Goal: Task Accomplishment & Management: Use online tool/utility

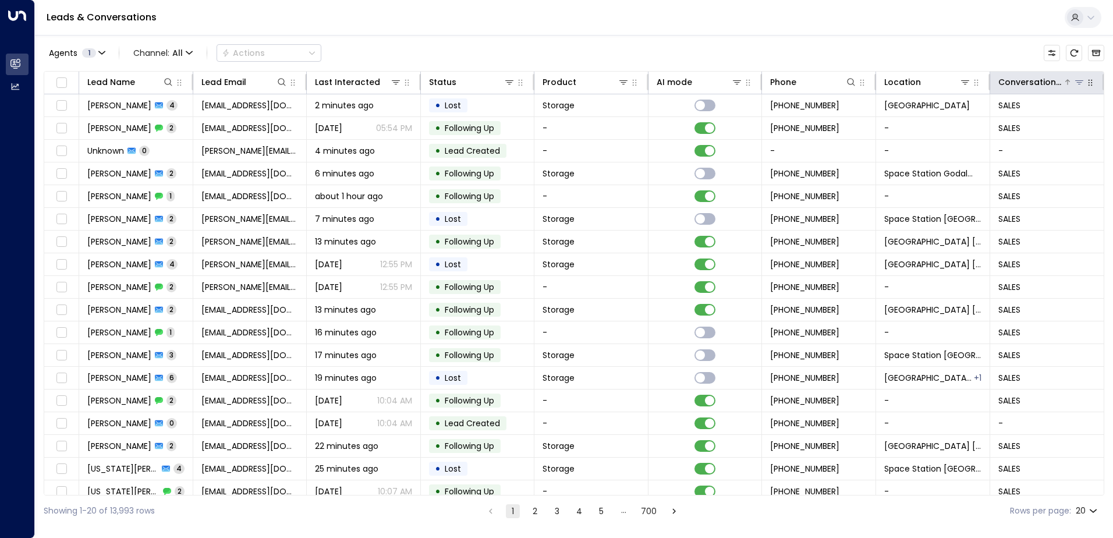
click at [1079, 80] on icon at bounding box center [1079, 82] width 8 height 4
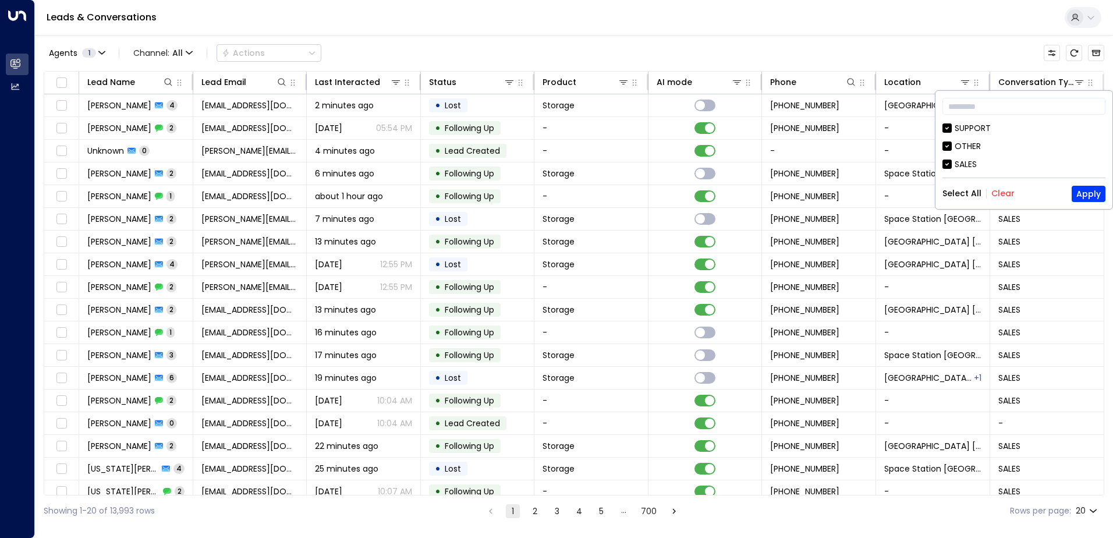
click at [1006, 192] on button "Clear" at bounding box center [1002, 193] width 23 height 9
click at [1075, 81] on icon at bounding box center [1079, 81] width 9 height 9
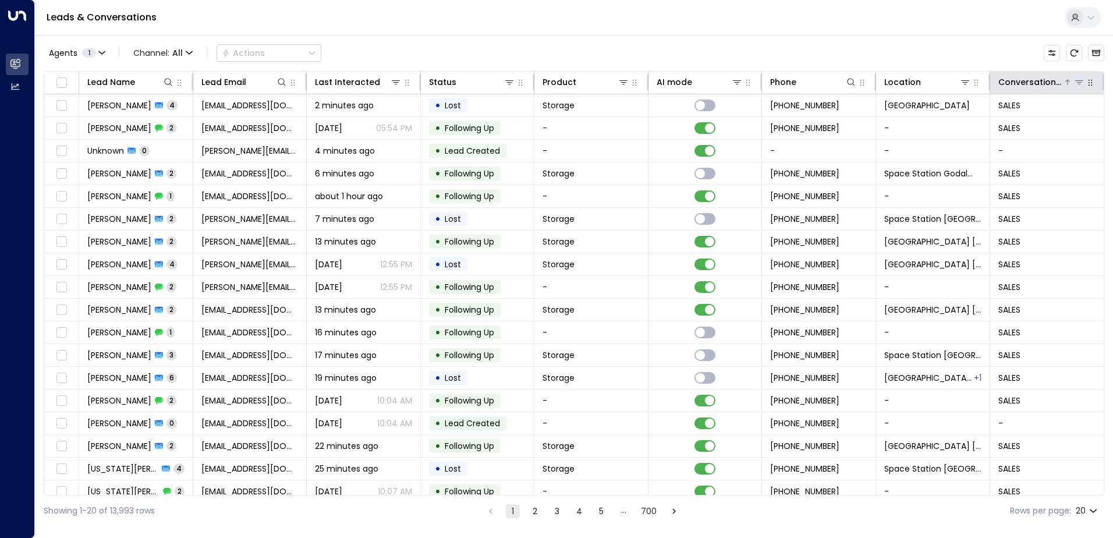
click at [1075, 82] on icon at bounding box center [1079, 82] width 8 height 4
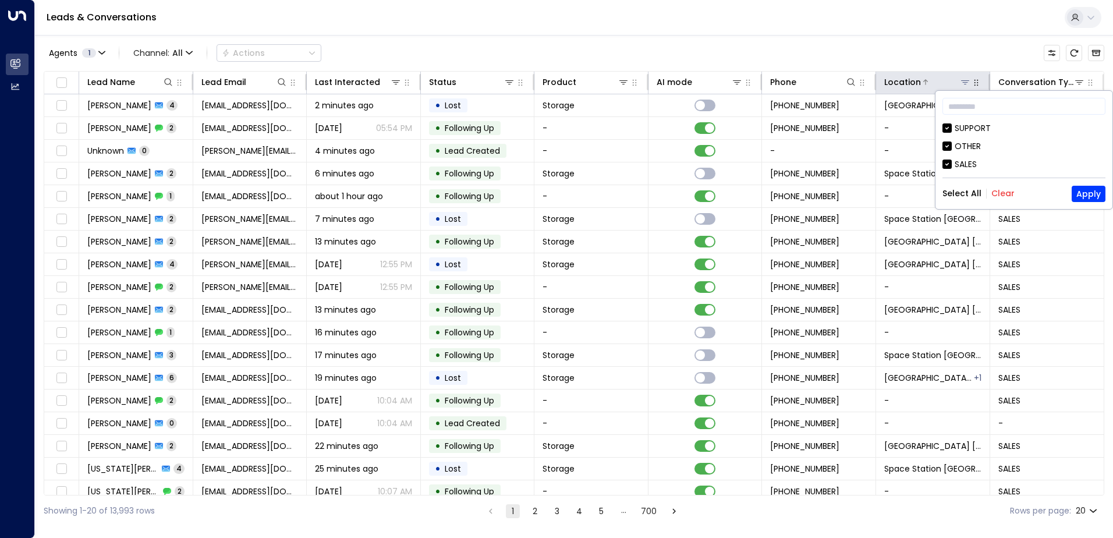
click at [962, 88] on div "Location" at bounding box center [927, 82] width 87 height 14
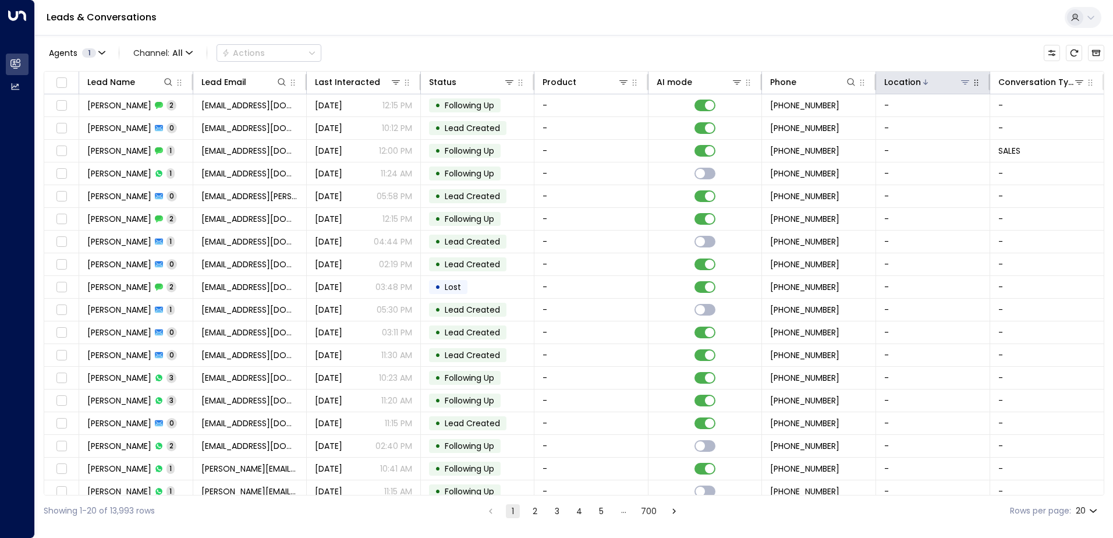
click at [965, 86] on icon at bounding box center [964, 81] width 9 height 9
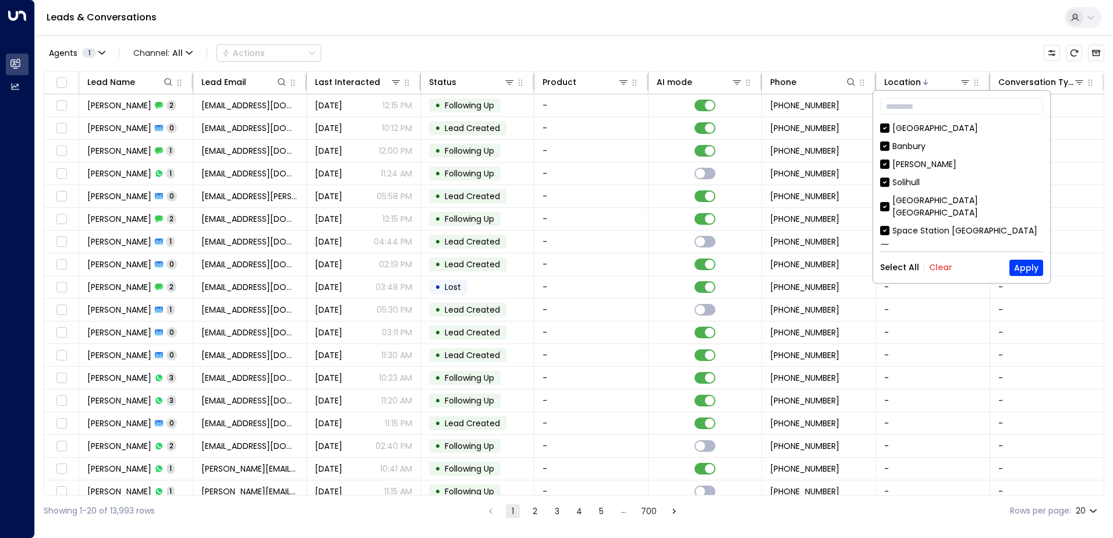
click at [933, 270] on button "Clear" at bounding box center [940, 267] width 23 height 9
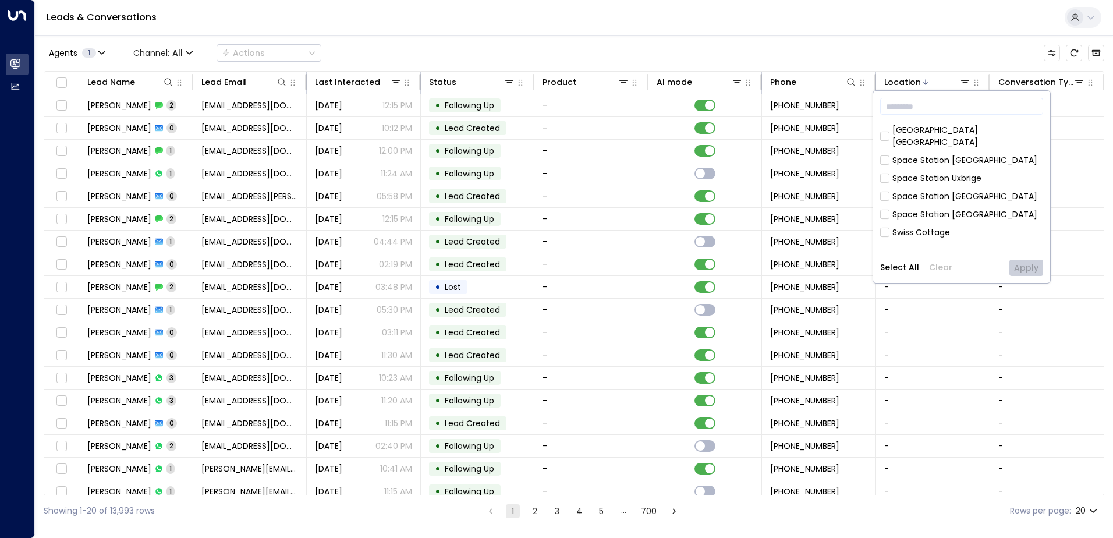
scroll to position [66, 0]
click at [961, 213] on div "Space Station [GEOGRAPHIC_DATA]" at bounding box center [964, 219] width 145 height 12
click at [1021, 267] on button "Apply" at bounding box center [1026, 268] width 34 height 16
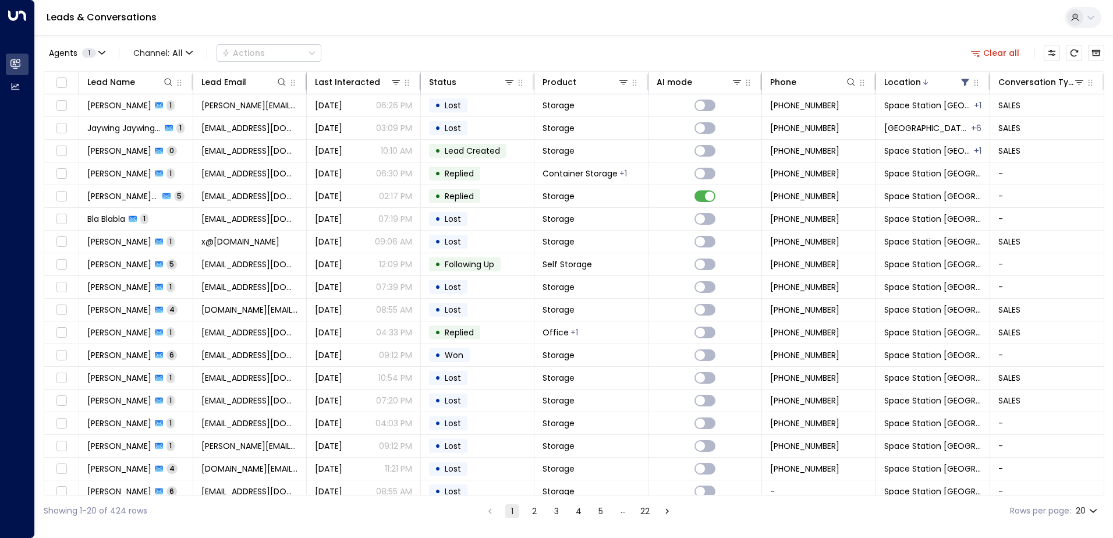
click at [1097, 511] on body "Overview Leads & Conversations Leads & Conversations Analytics Analytics Leads …" at bounding box center [556, 263] width 1113 height 526
click at [1087, 490] on li "50" at bounding box center [1086, 493] width 33 height 21
type input "**"
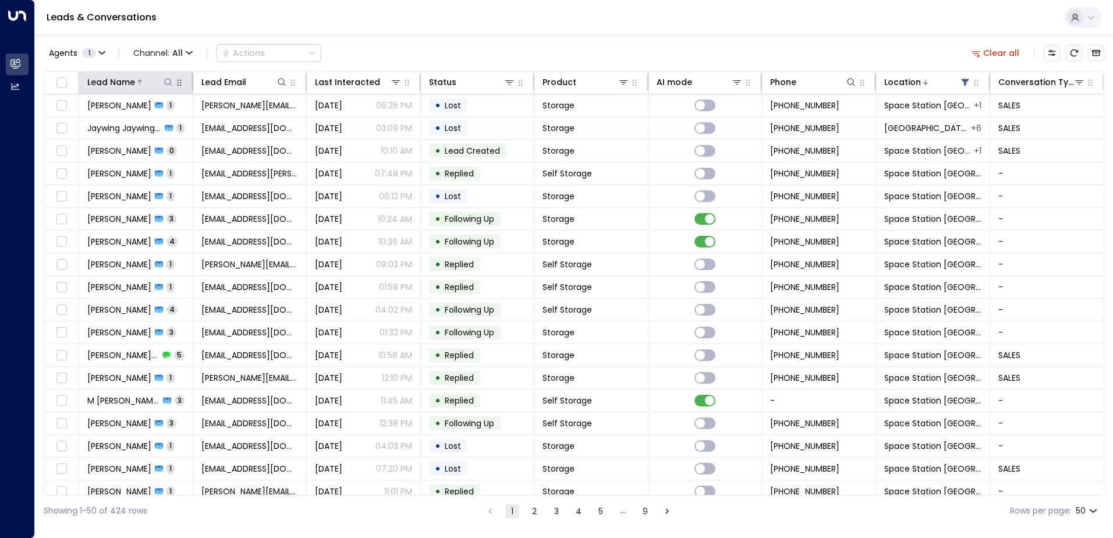
click at [168, 85] on icon at bounding box center [168, 81] width 9 height 9
click at [171, 123] on input "text" at bounding box center [167, 125] width 161 height 22
type input "*****"
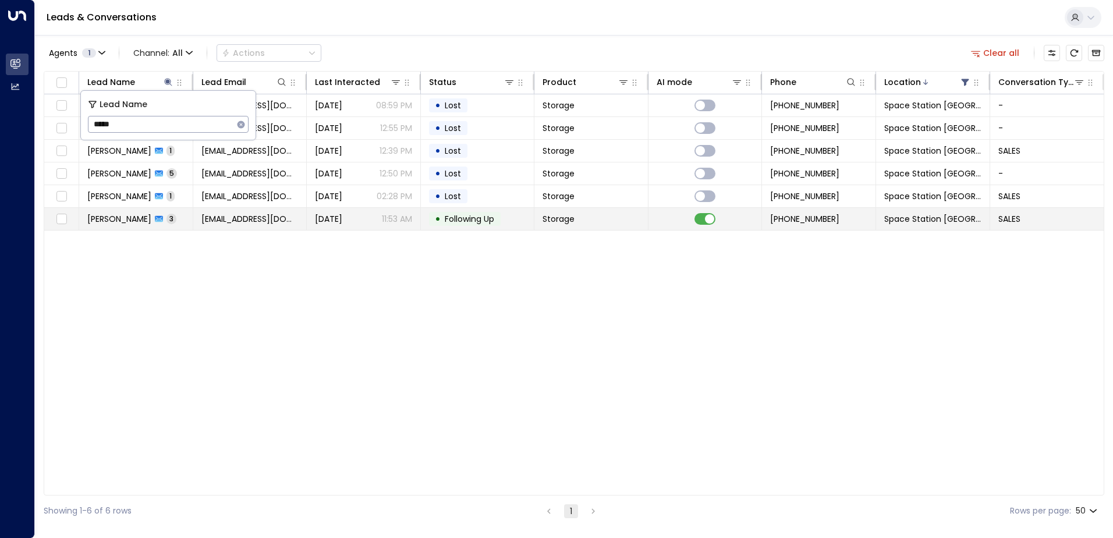
click at [276, 228] on td "[EMAIL_ADDRESS][DOMAIN_NAME]" at bounding box center [250, 219] width 114 height 22
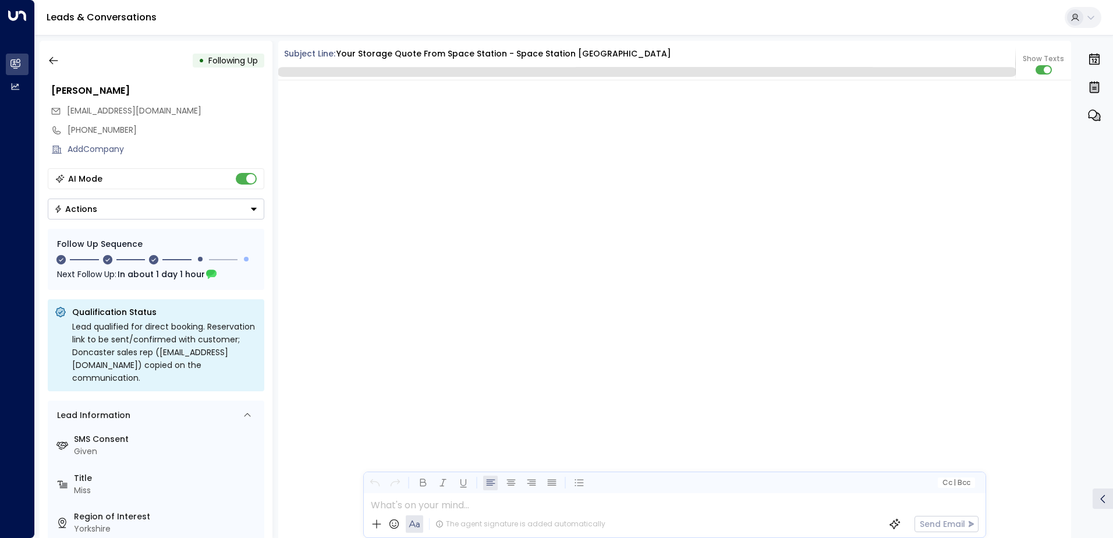
scroll to position [1406, 0]
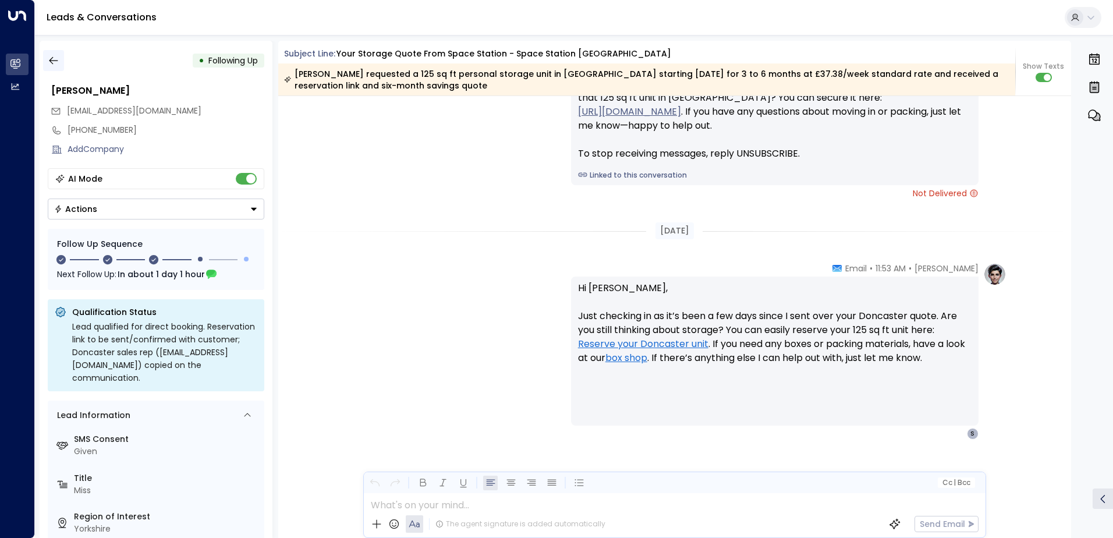
click at [55, 61] on icon "button" at bounding box center [54, 61] width 12 height 12
